Goal: Task Accomplishment & Management: Manage account settings

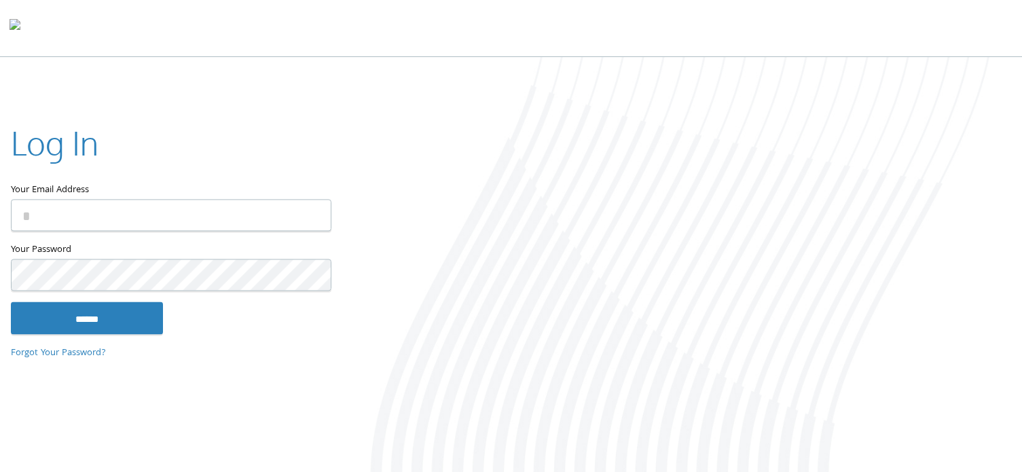
click at [32, 216] on input "Your Email Address" at bounding box center [171, 215] width 320 height 32
type input "**********"
click at [11, 301] on input "******" at bounding box center [87, 317] width 152 height 33
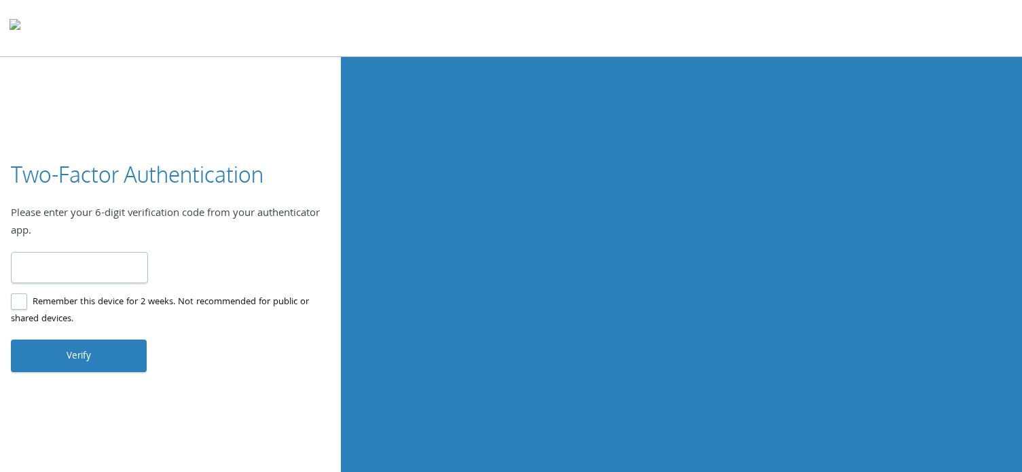
type input "******"
